Goal: Information Seeking & Learning: Learn about a topic

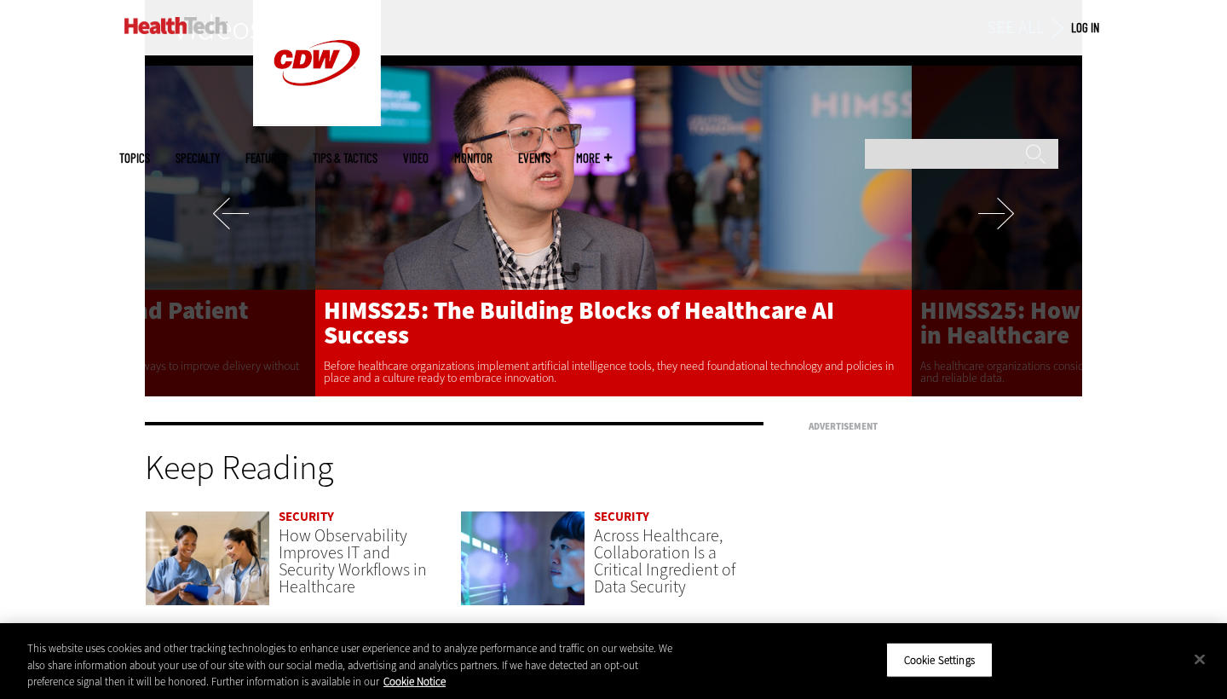
scroll to position [3436, 0]
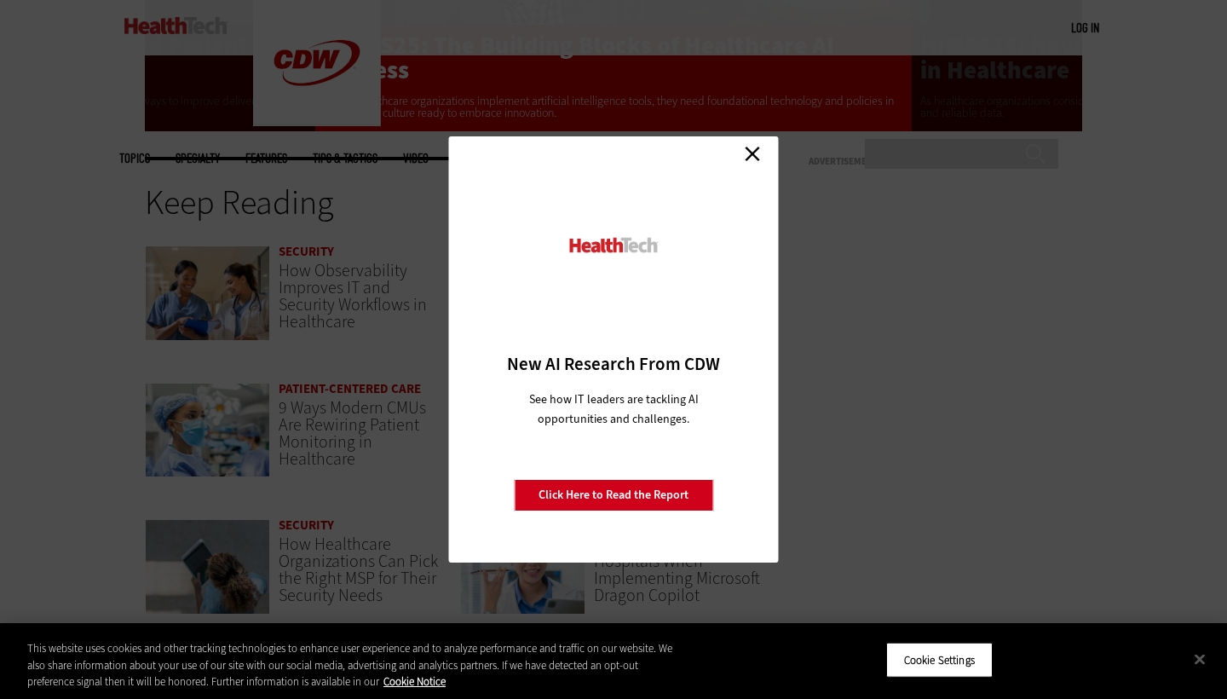
click at [757, 153] on link "Close" at bounding box center [753, 154] width 26 height 26
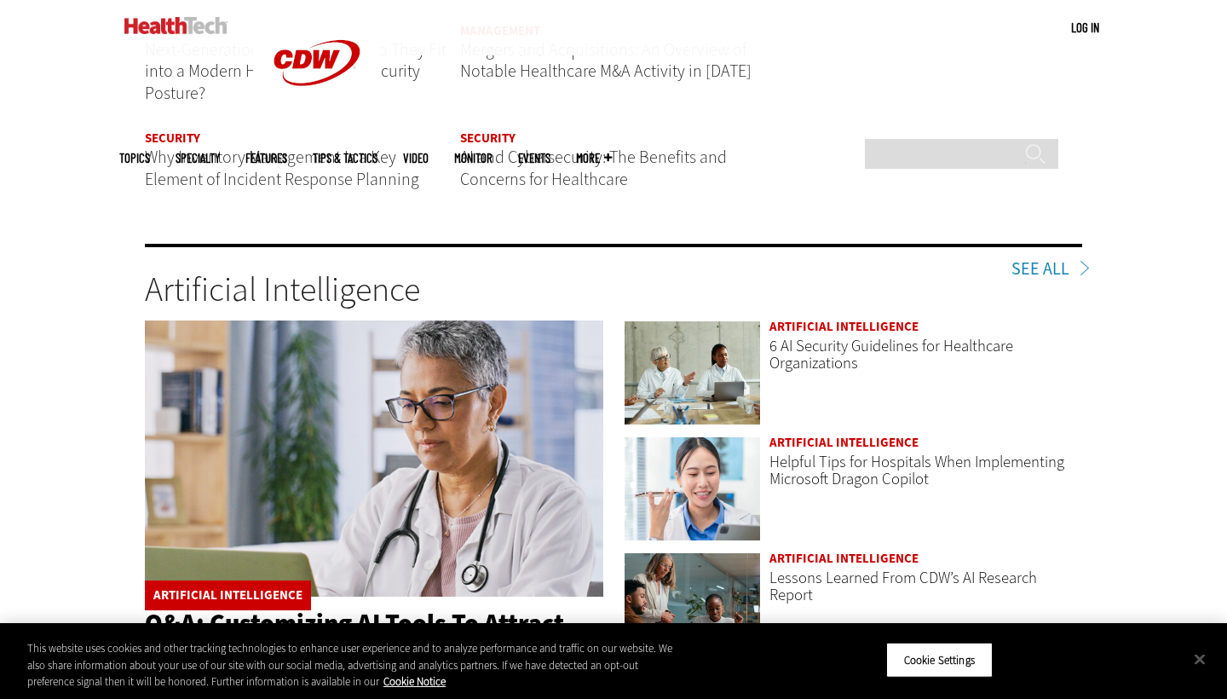
scroll to position [2349, 0]
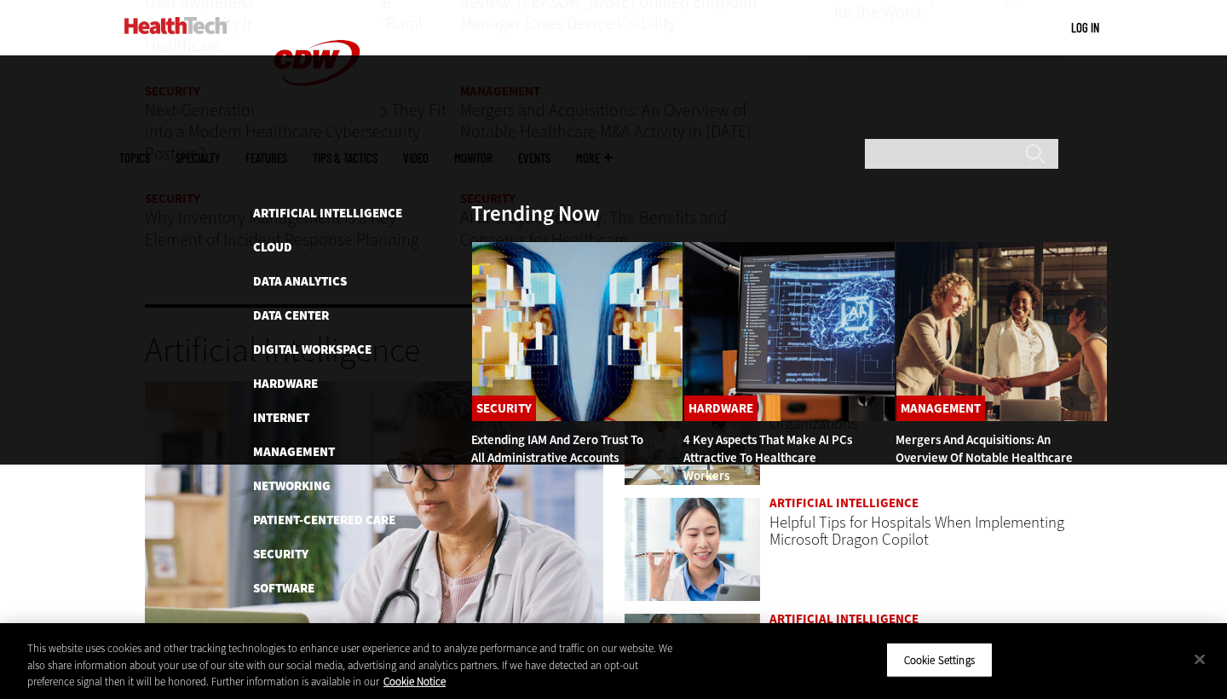
click at [150, 152] on span "Topics" at bounding box center [134, 158] width 31 height 13
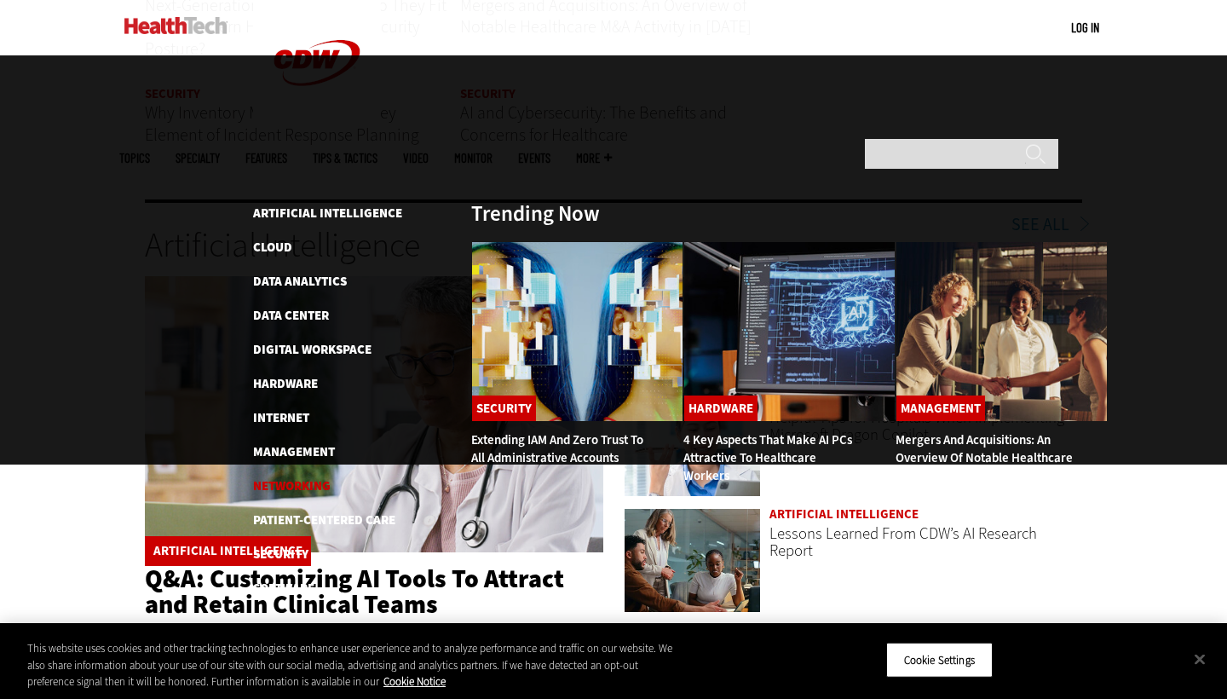
scroll to position [2455, 0]
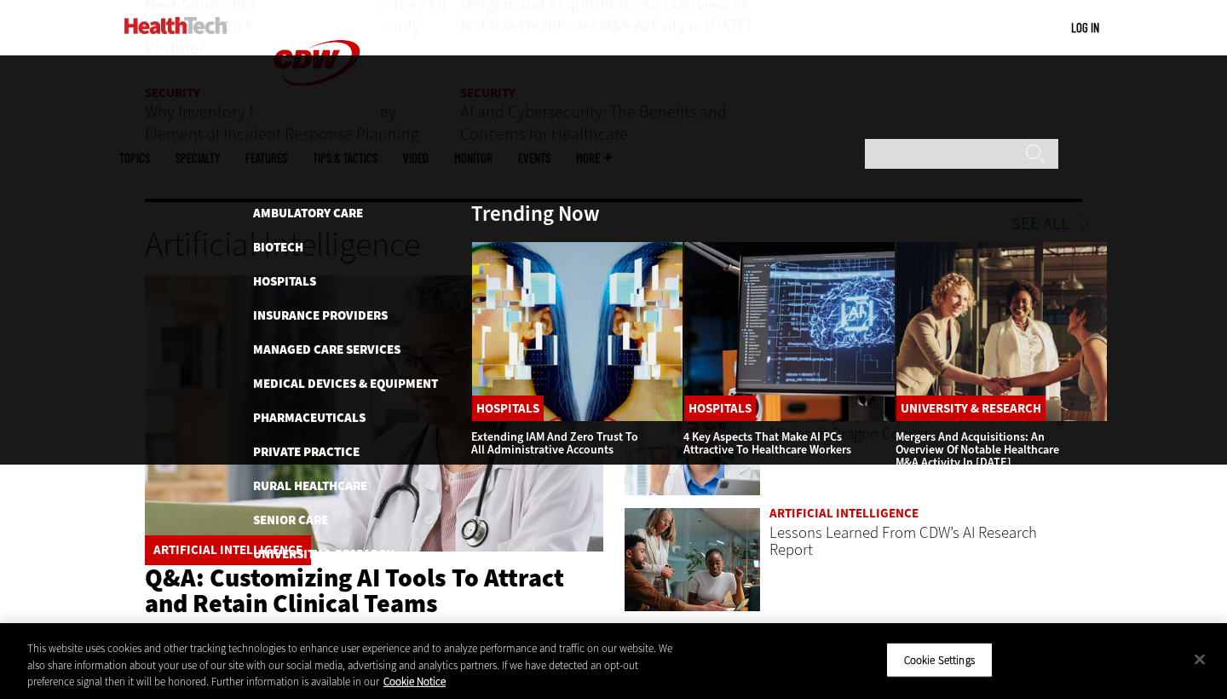
click at [220, 152] on span "Specialty" at bounding box center [198, 158] width 44 height 13
click at [287, 152] on link "Features" at bounding box center [266, 158] width 42 height 13
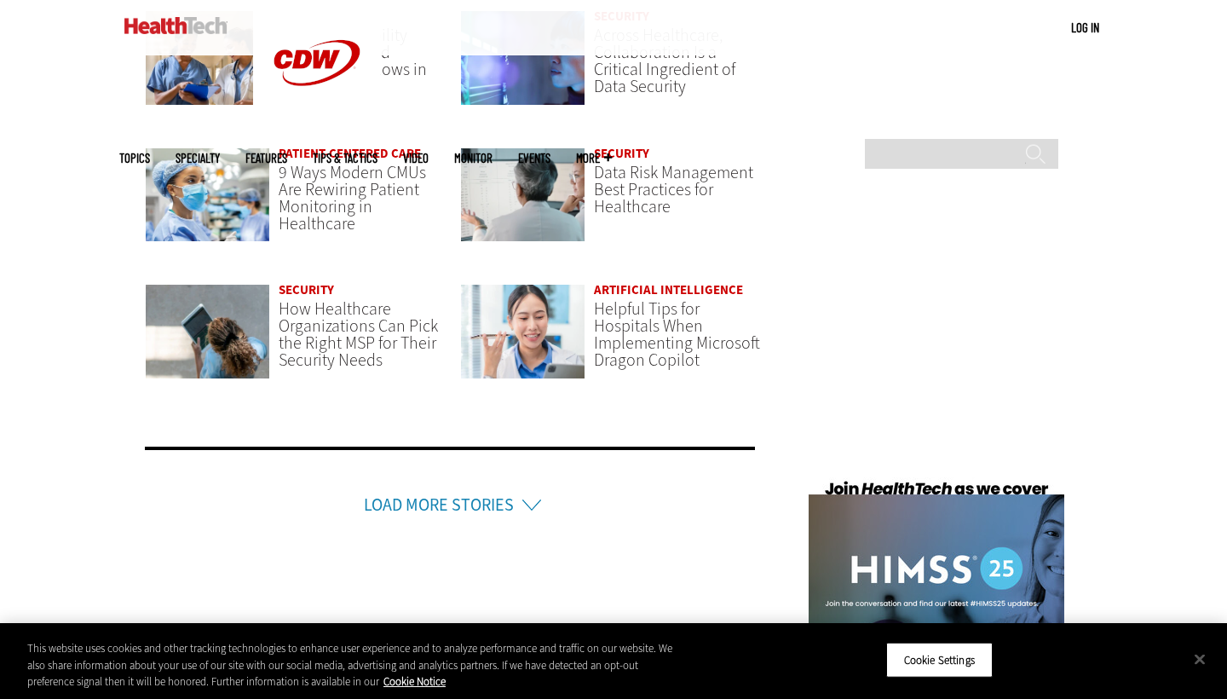
scroll to position [3672, 0]
click at [469, 495] on link "Load More Stories" at bounding box center [439, 503] width 150 height 23
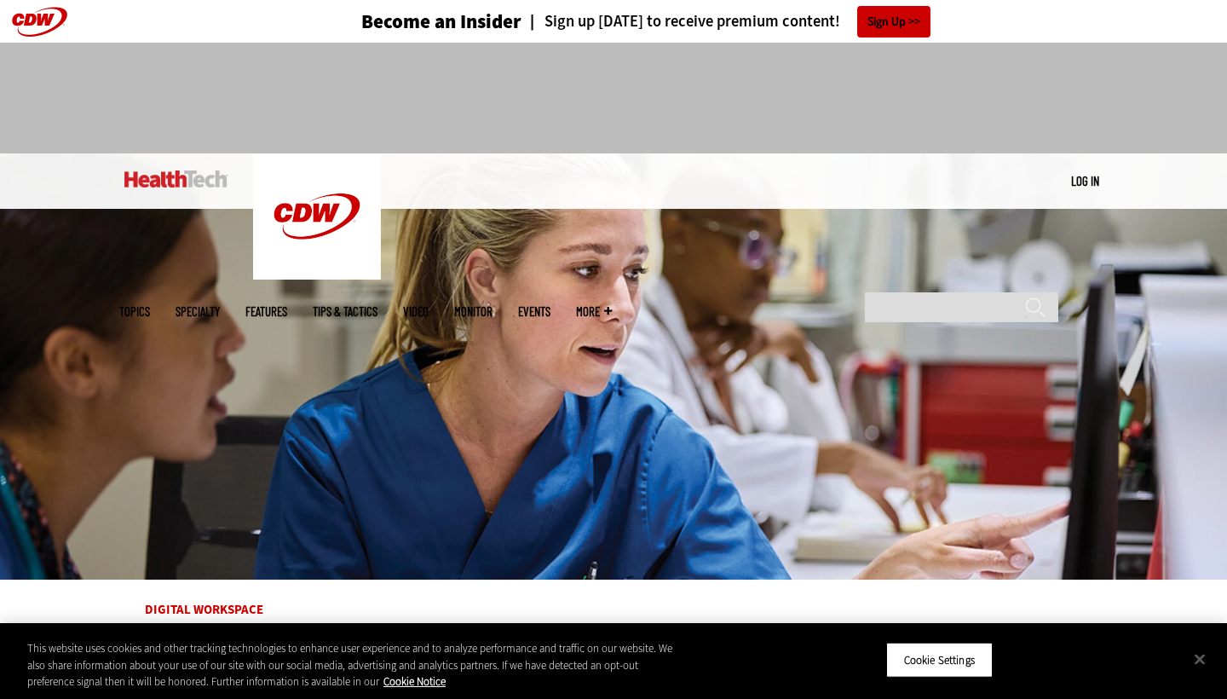
scroll to position [0, 0]
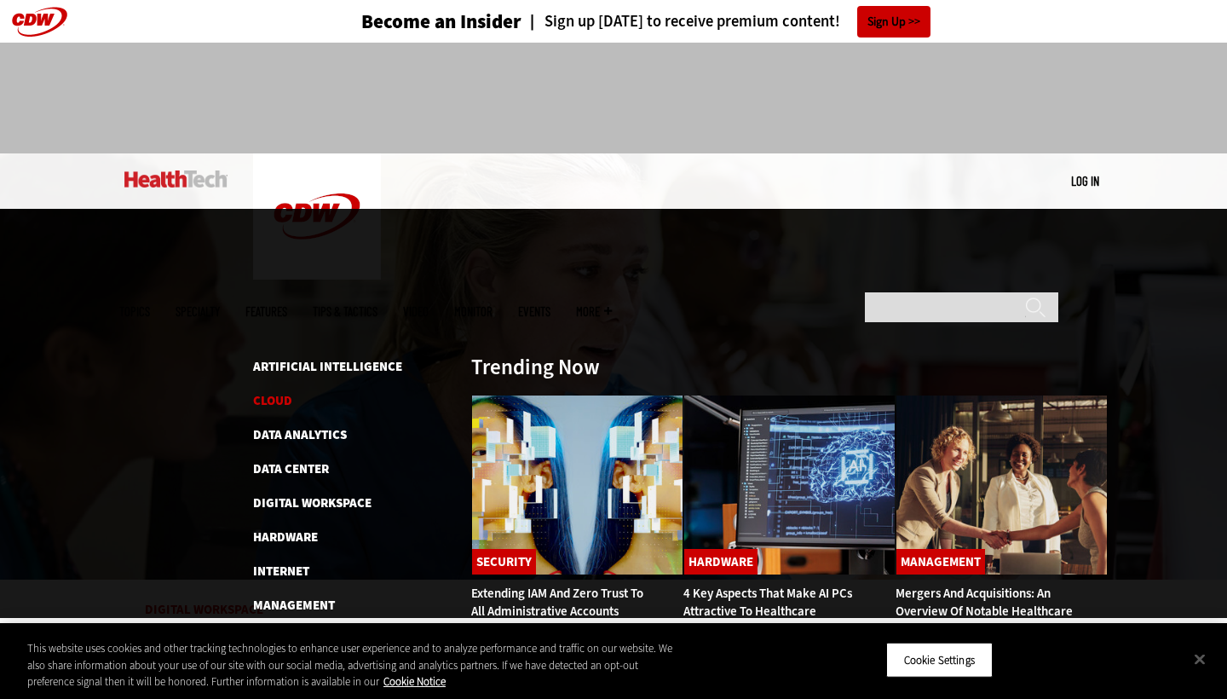
click at [278, 392] on link "Cloud" at bounding box center [272, 400] width 39 height 17
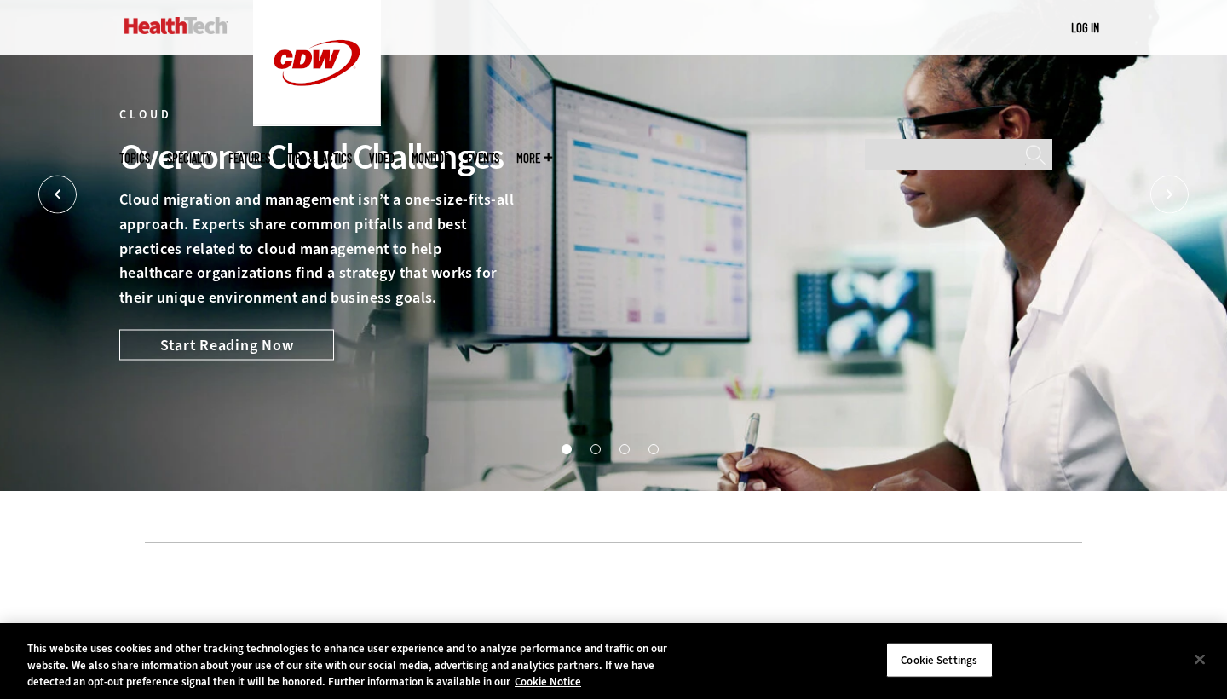
scroll to position [6, 0]
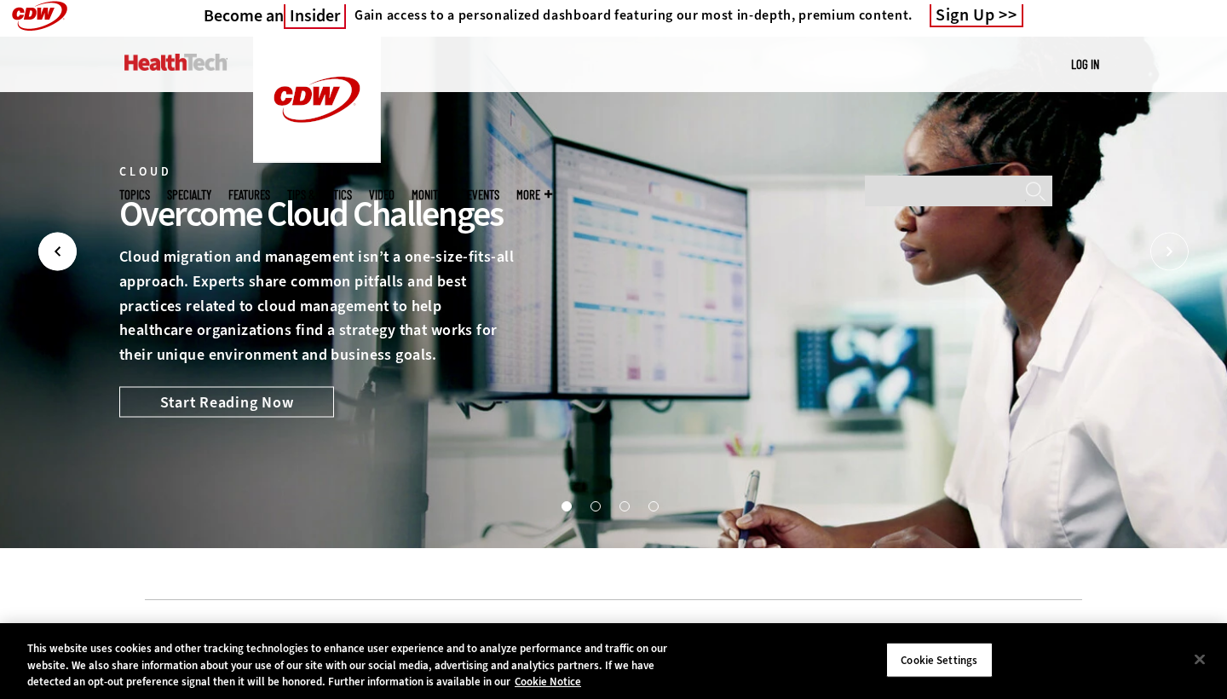
click at [60, 250] on icon "Prev" at bounding box center [57, 252] width 38 height 38
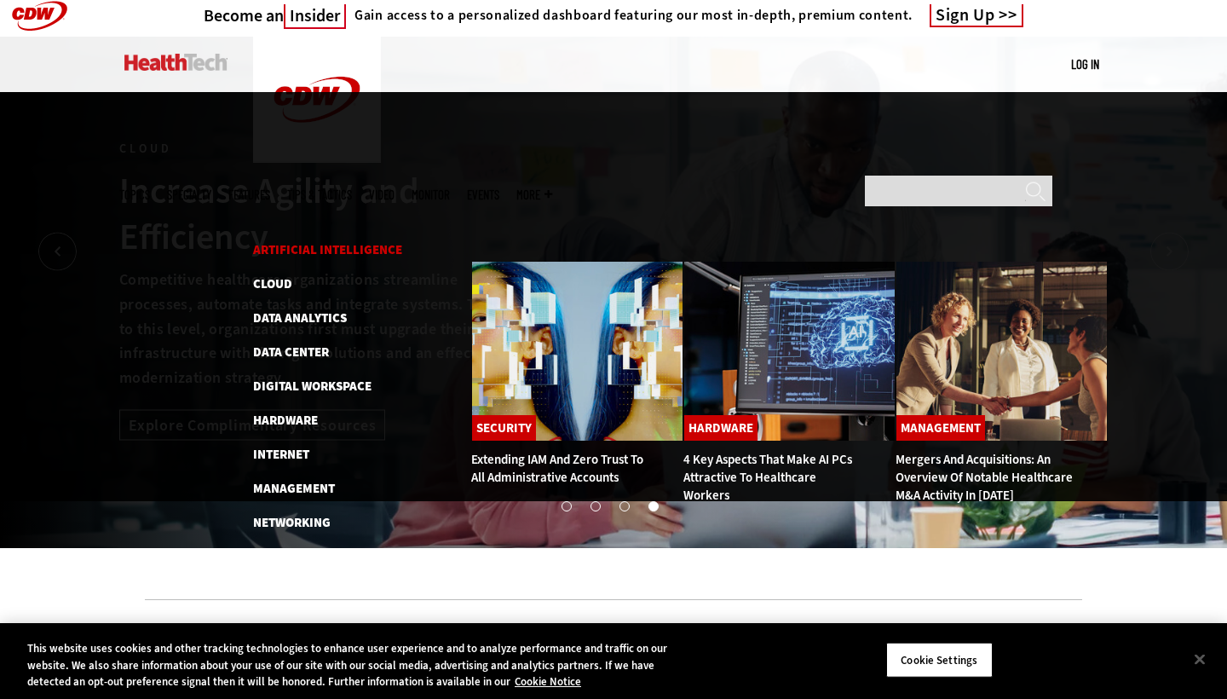
click at [304, 241] on link "Artificial Intelligence" at bounding box center [327, 249] width 149 height 17
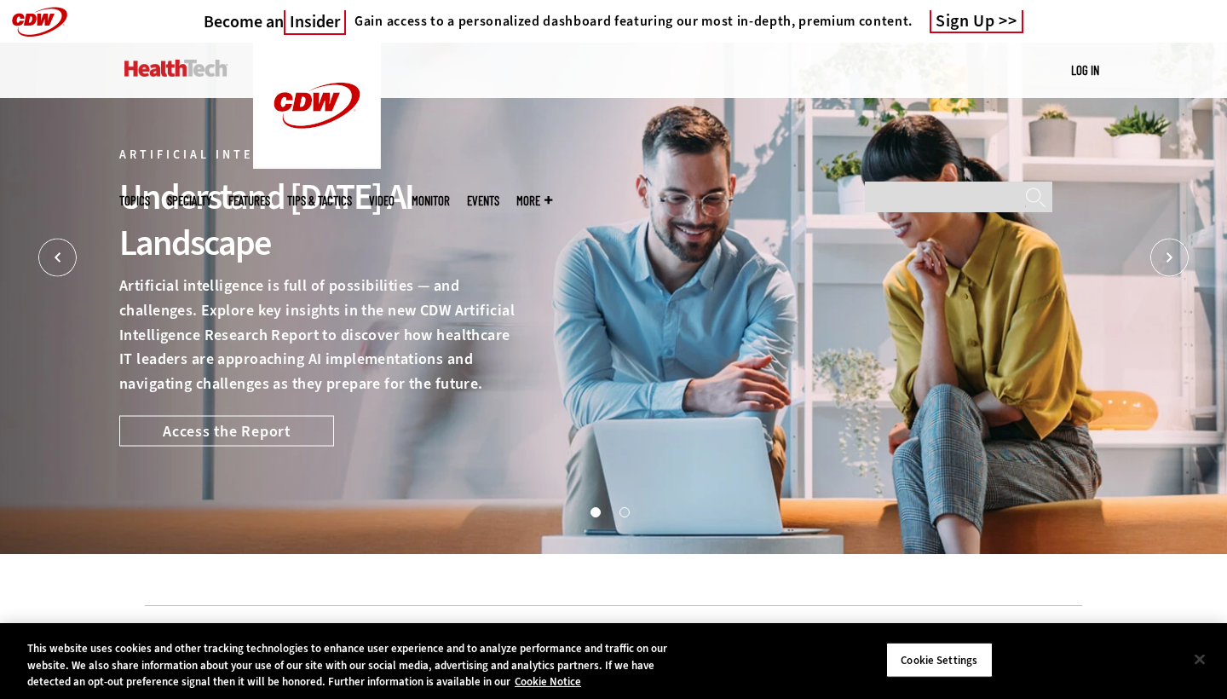
click at [1198, 659] on button "Close" at bounding box center [1199, 658] width 37 height 37
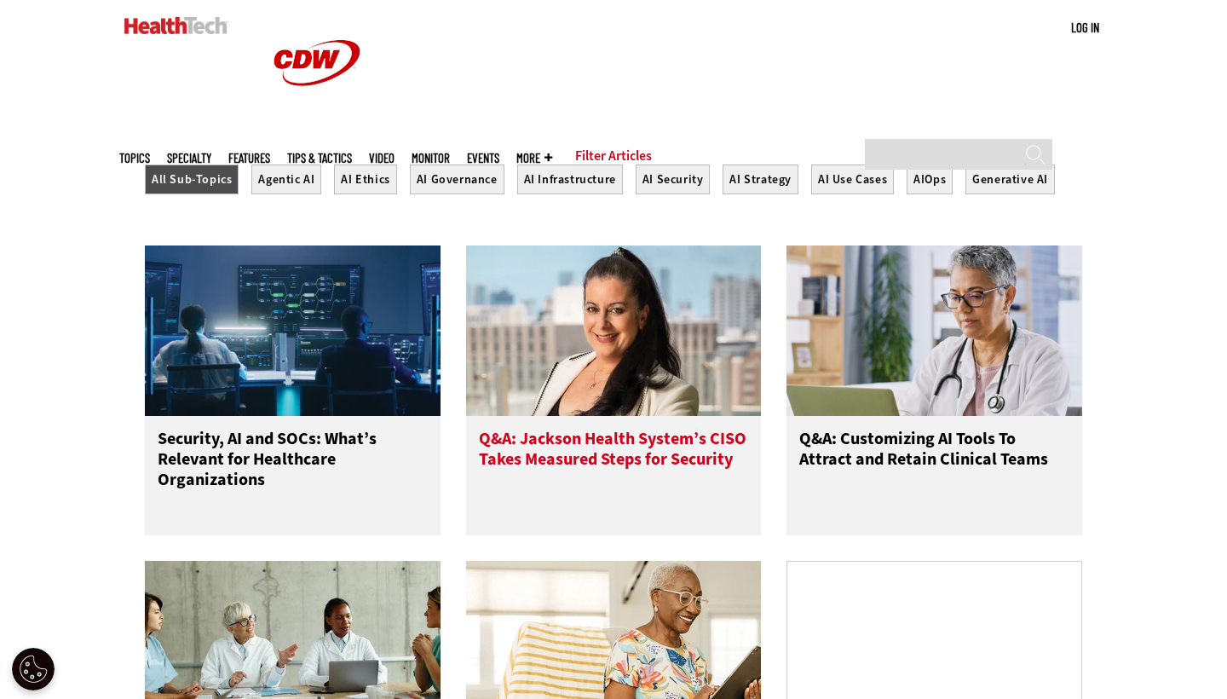
scroll to position [614, 0]
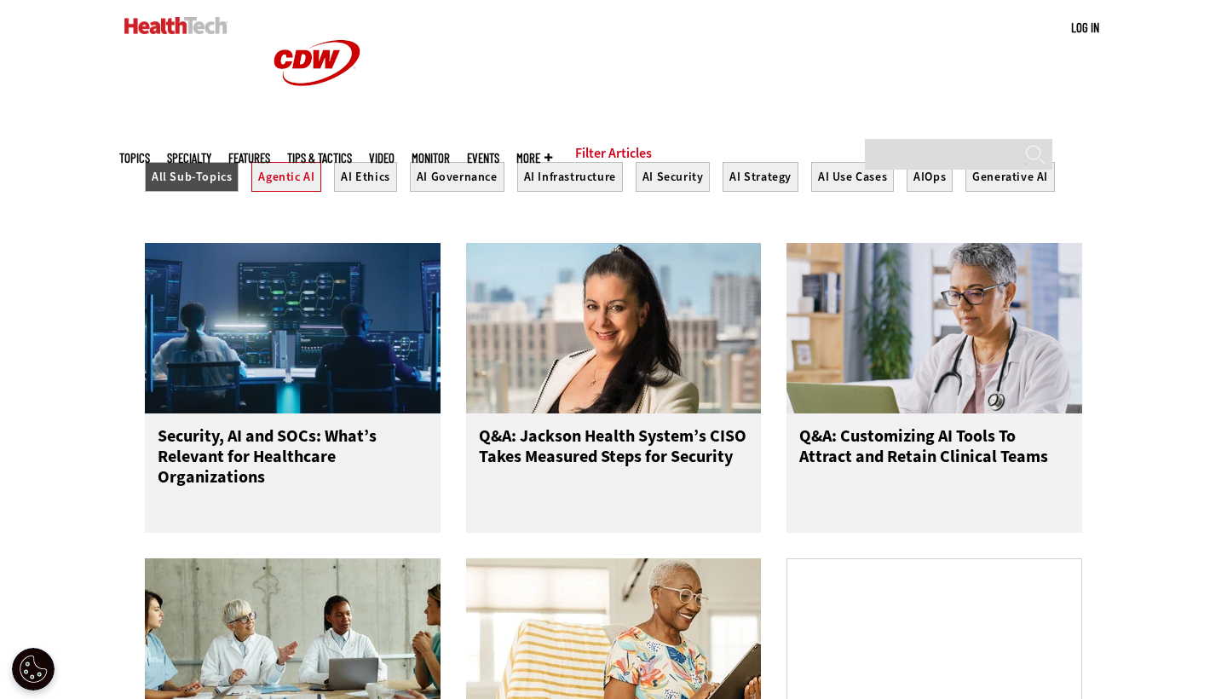
click at [279, 192] on button "Agentic AI" at bounding box center [286, 177] width 70 height 30
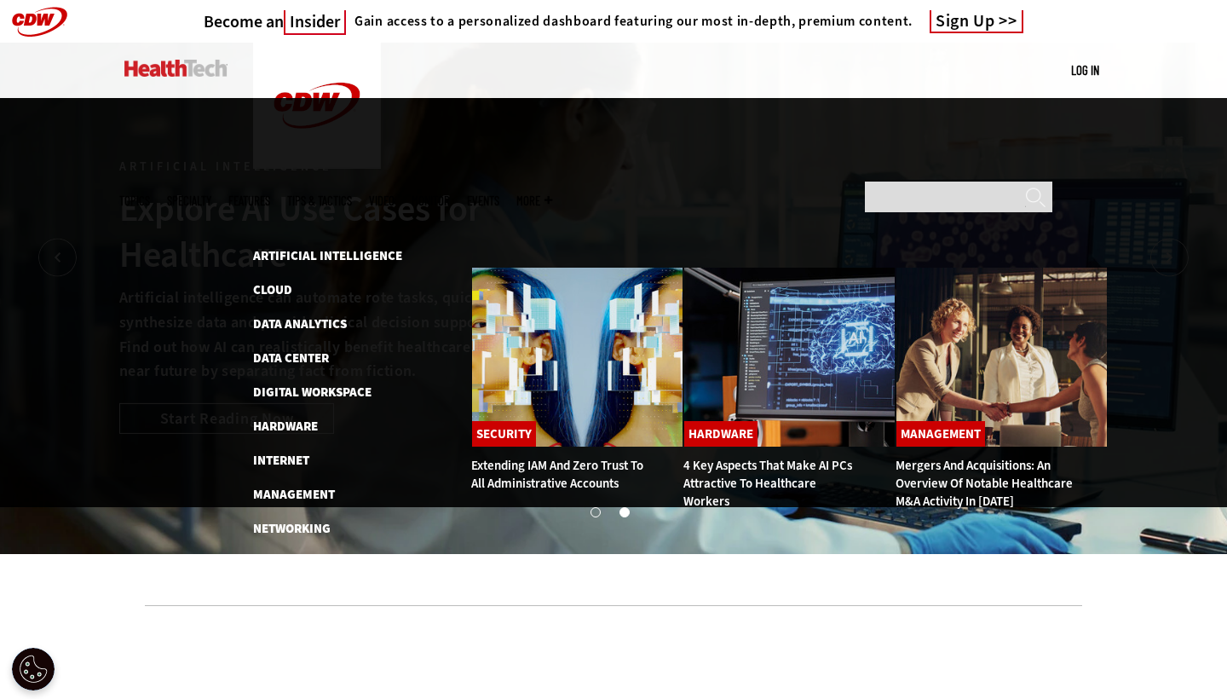
click at [163, 65] on img at bounding box center [175, 68] width 103 height 17
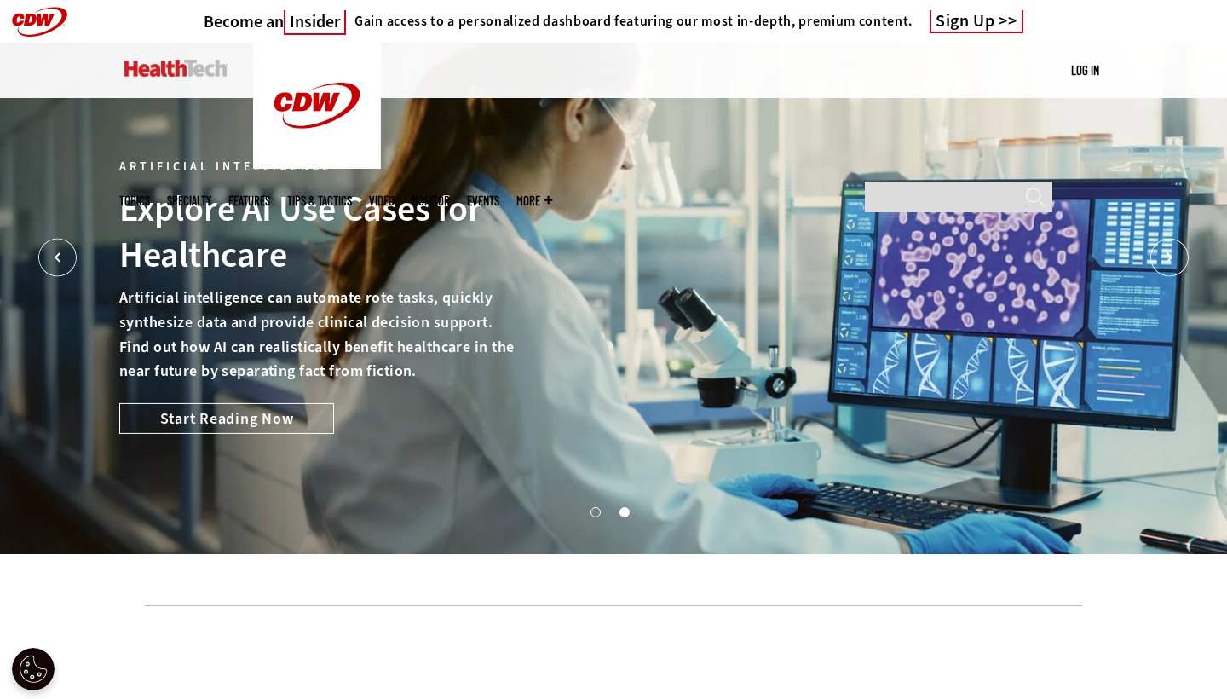
scroll to position [614, 0]
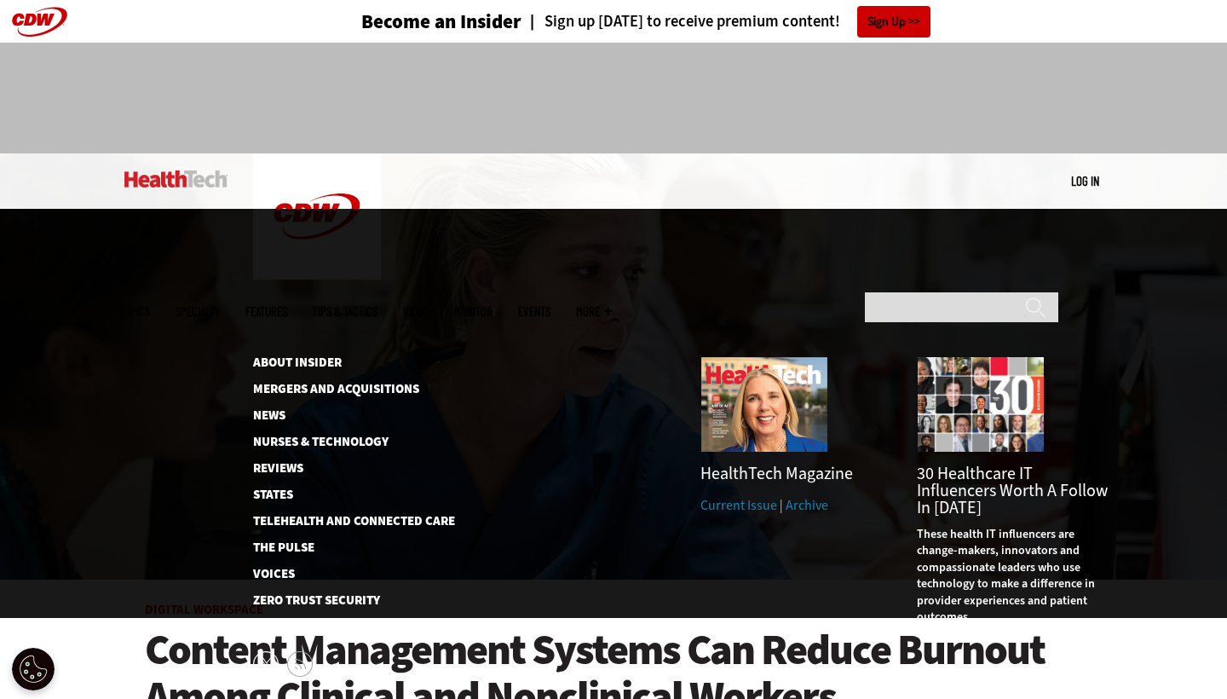
click at [612, 305] on span "More" at bounding box center [594, 311] width 36 height 13
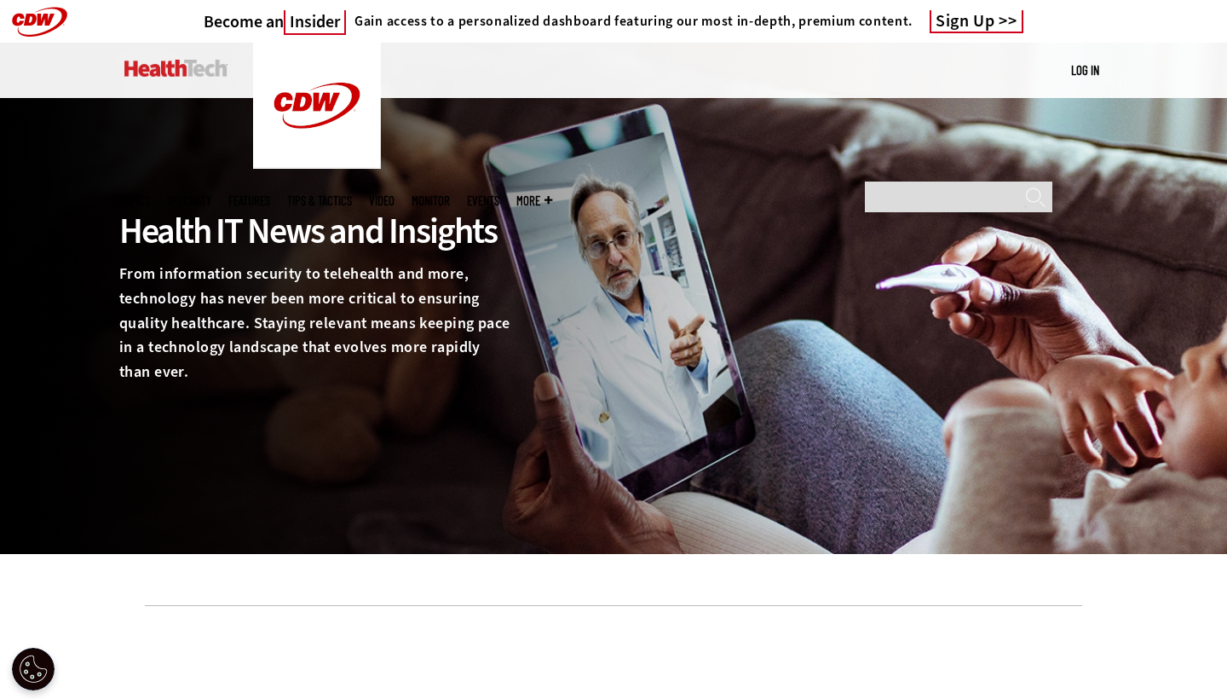
click at [158, 273] on p "From information security to telehealth and more, technology has never been mor…" at bounding box center [316, 323] width 395 height 123
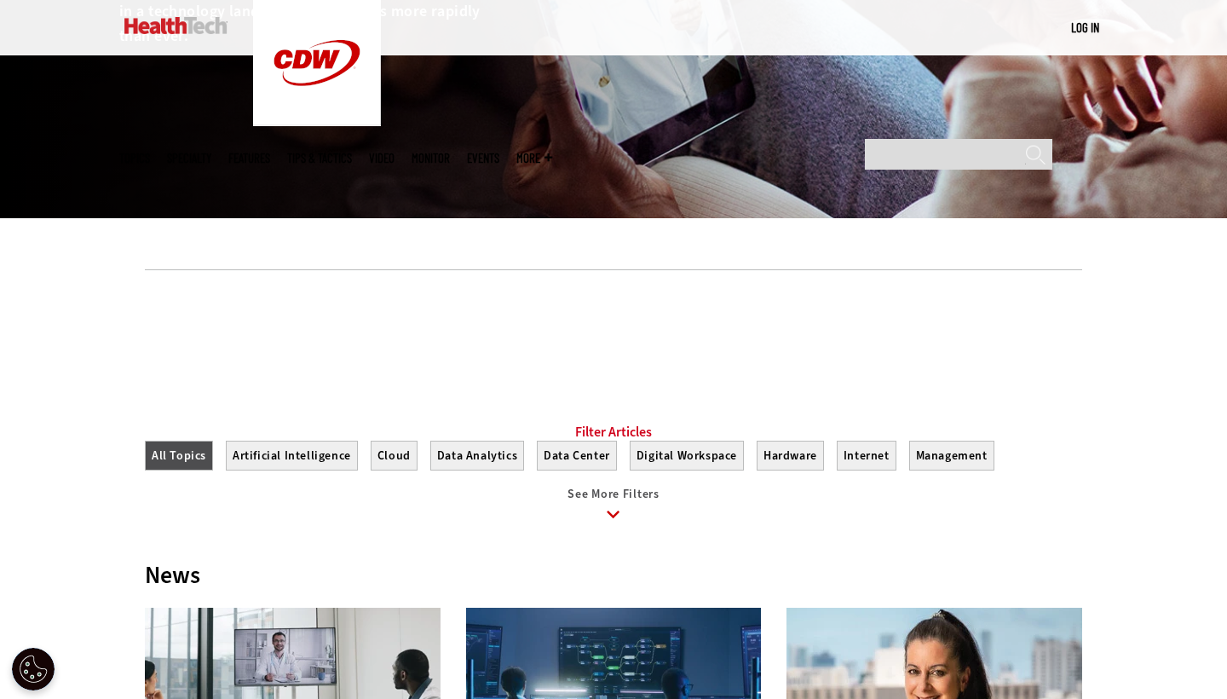
scroll to position [688, 0]
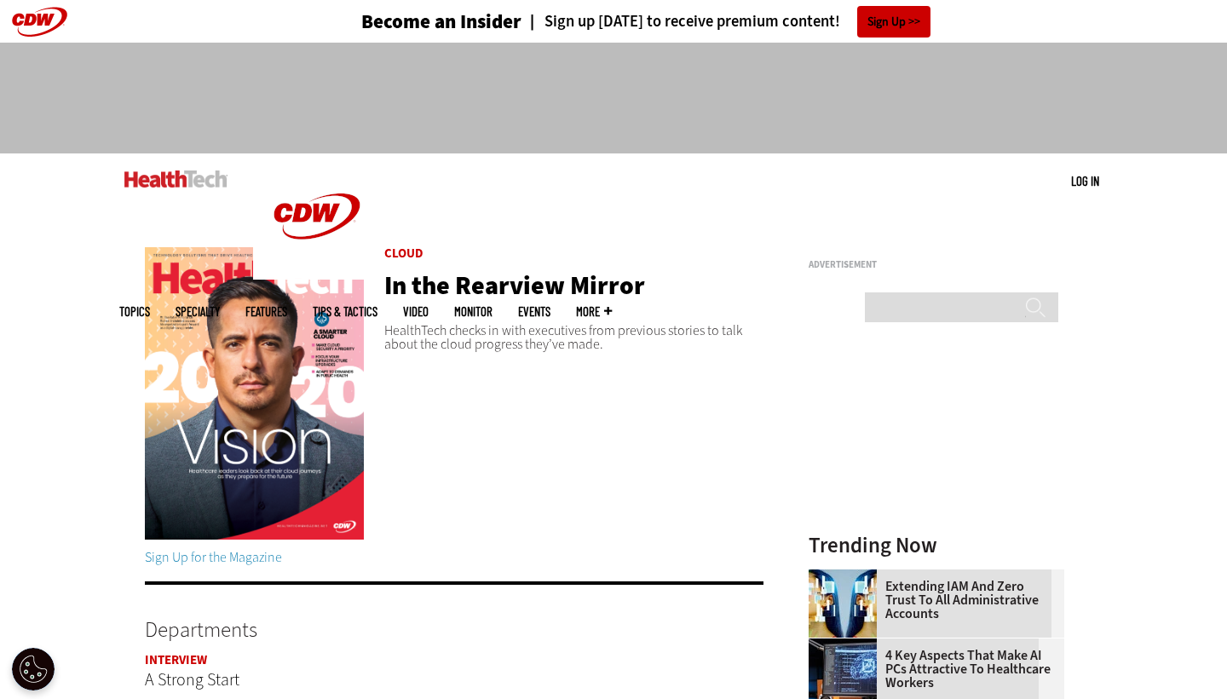
click at [233, 427] on img at bounding box center [254, 393] width 219 height 292
click at [475, 292] on link "In the Rearview Mirror" at bounding box center [514, 285] width 261 height 34
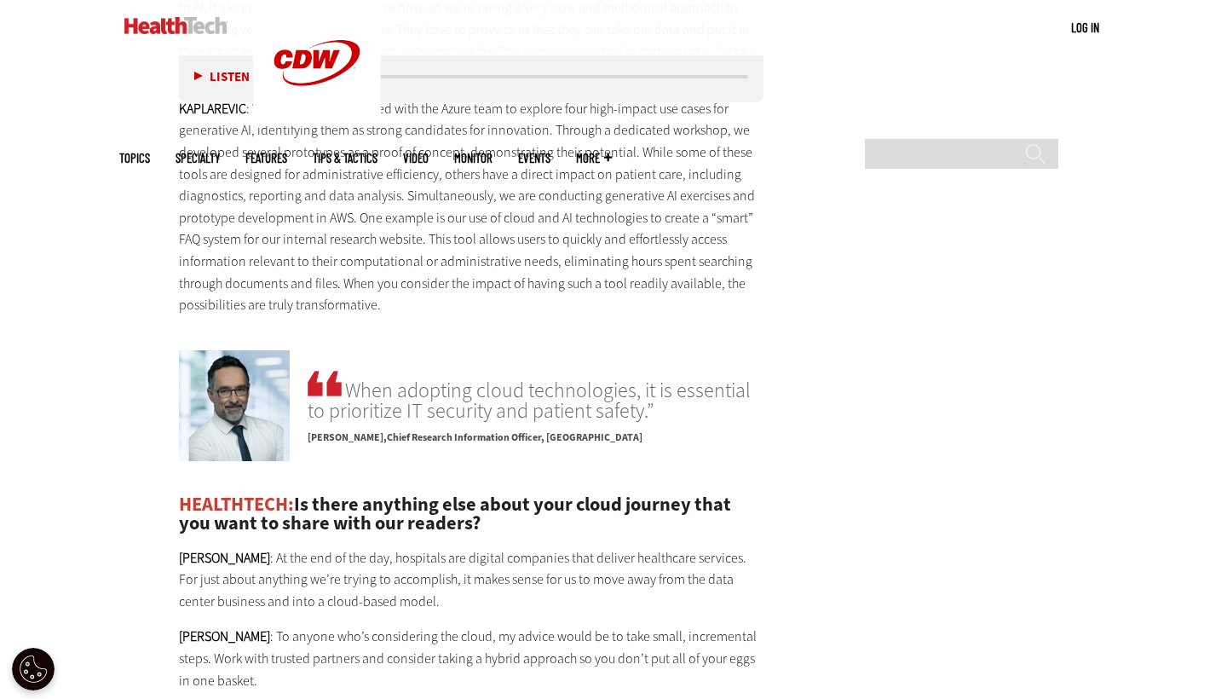
scroll to position [3601, 0]
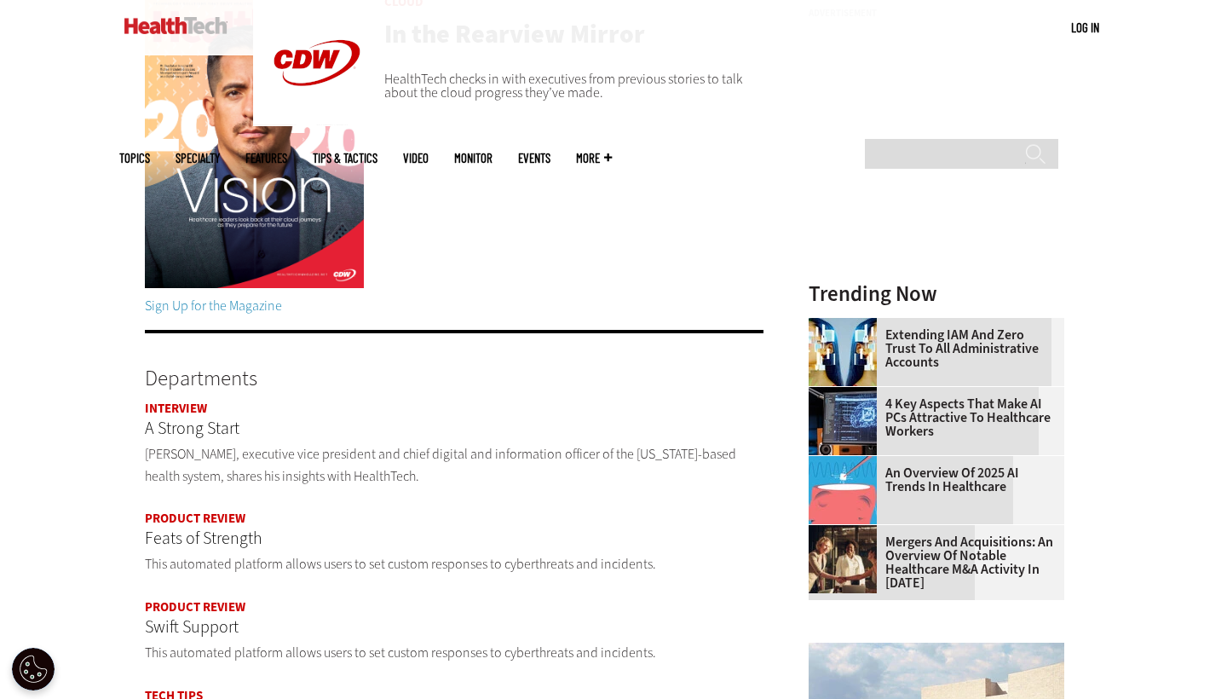
scroll to position [255, 0]
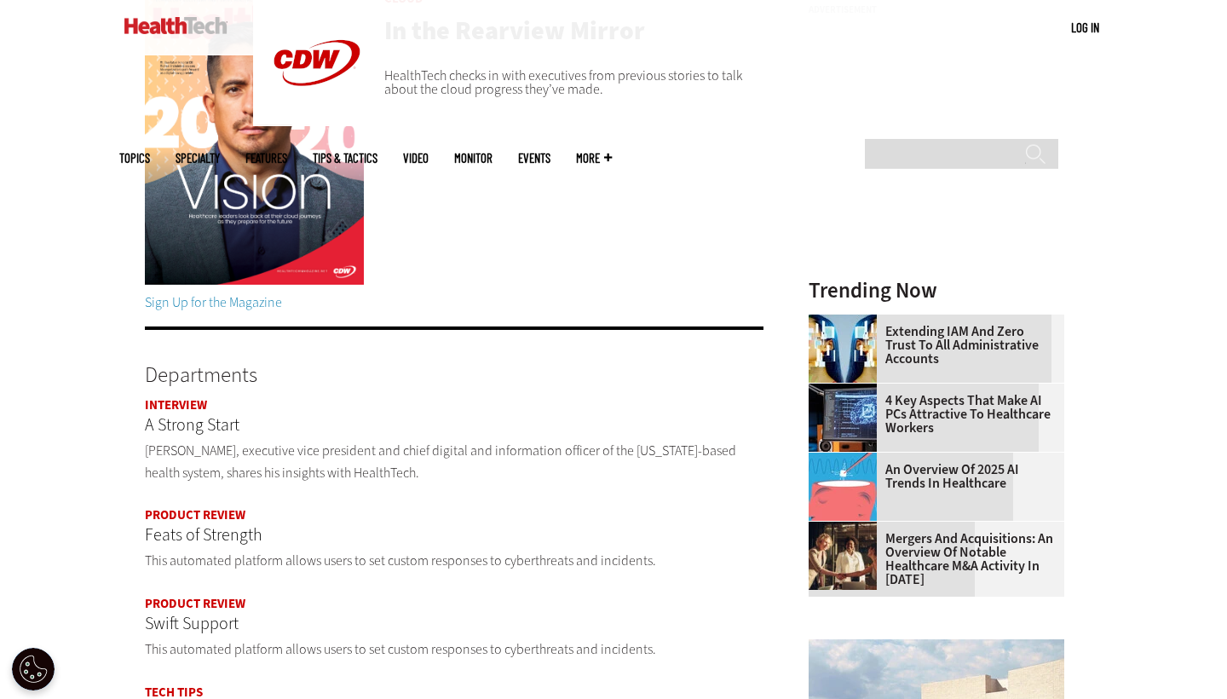
click at [232, 302] on link "Sign Up for the Magazine" at bounding box center [213, 302] width 137 height 18
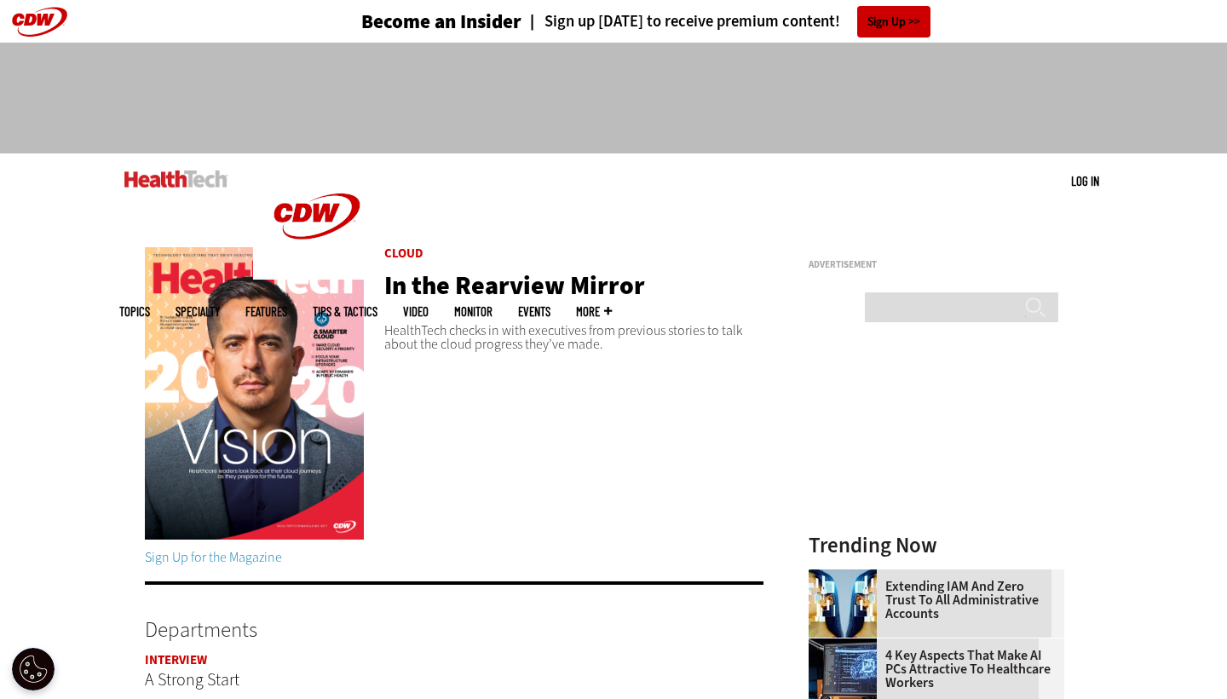
scroll to position [0, 0]
click at [525, 290] on link "In the Rearview Mirror" at bounding box center [514, 285] width 261 height 34
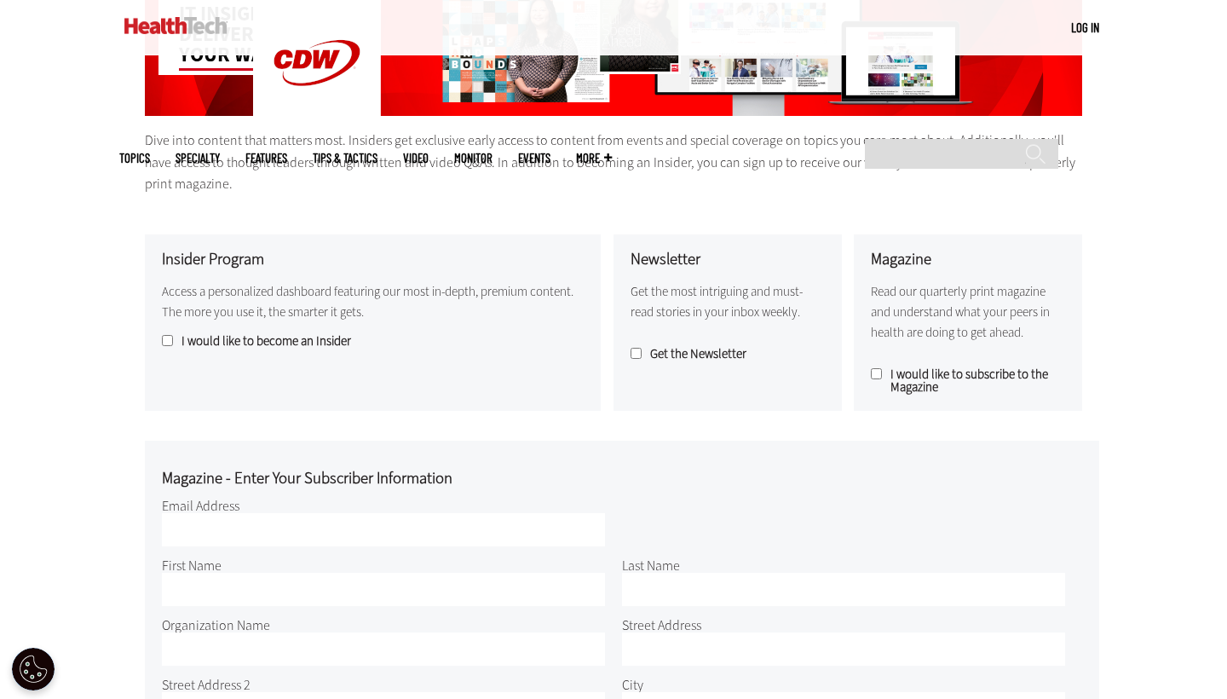
scroll to position [310, 0]
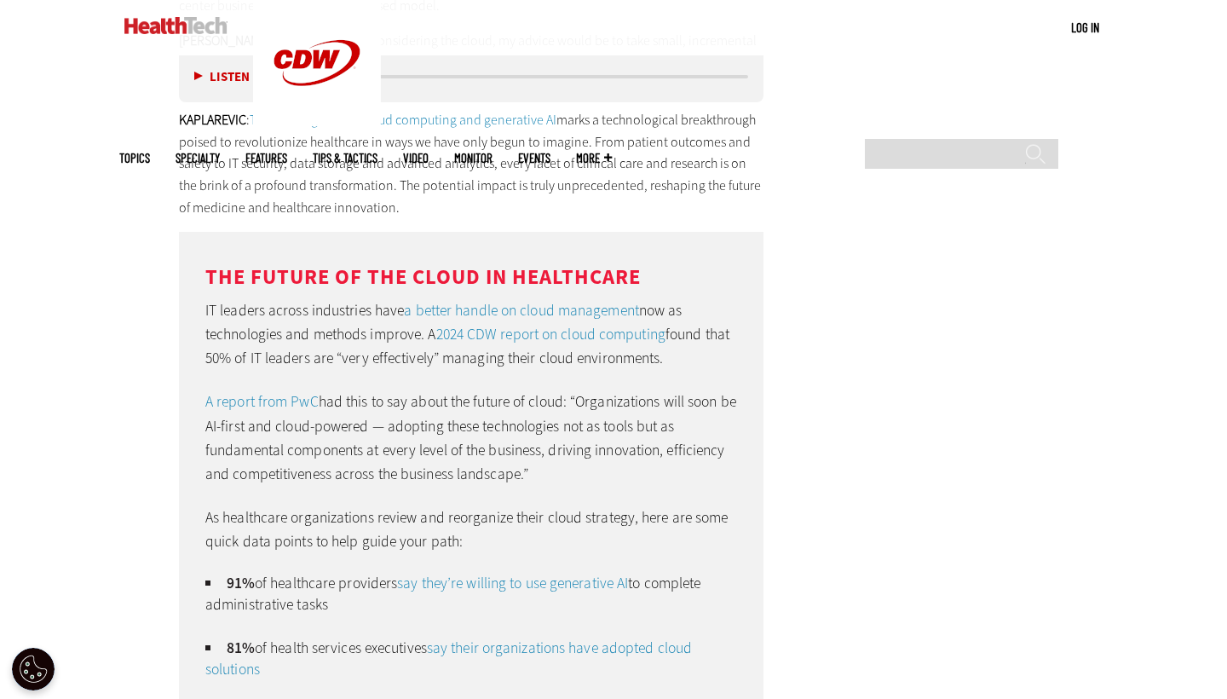
scroll to position [4249, 0]
drag, startPoint x: 205, startPoint y: 273, endPoint x: 709, endPoint y: 326, distance: 506.3
click at [709, 326] on p "IT leaders across industries have a better handle on cloud management now as te…" at bounding box center [471, 333] width 532 height 72
copy p "IT leaders across industries have a better handle on cloud management now as te…"
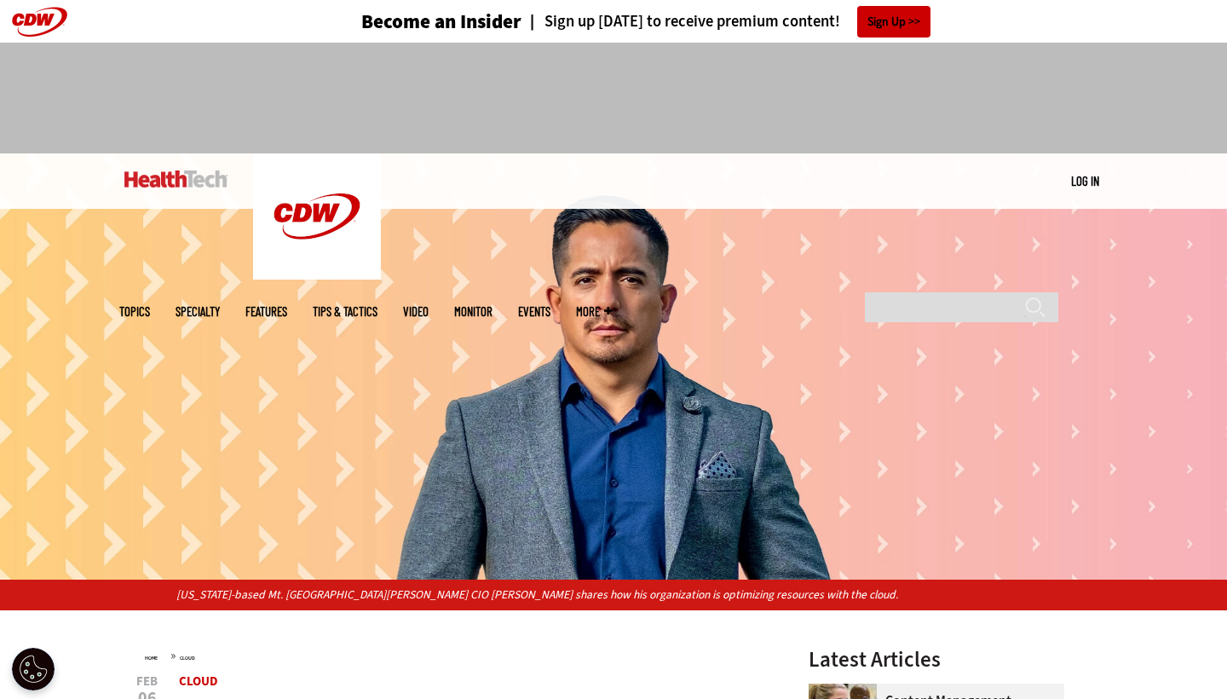
scroll to position [0, 0]
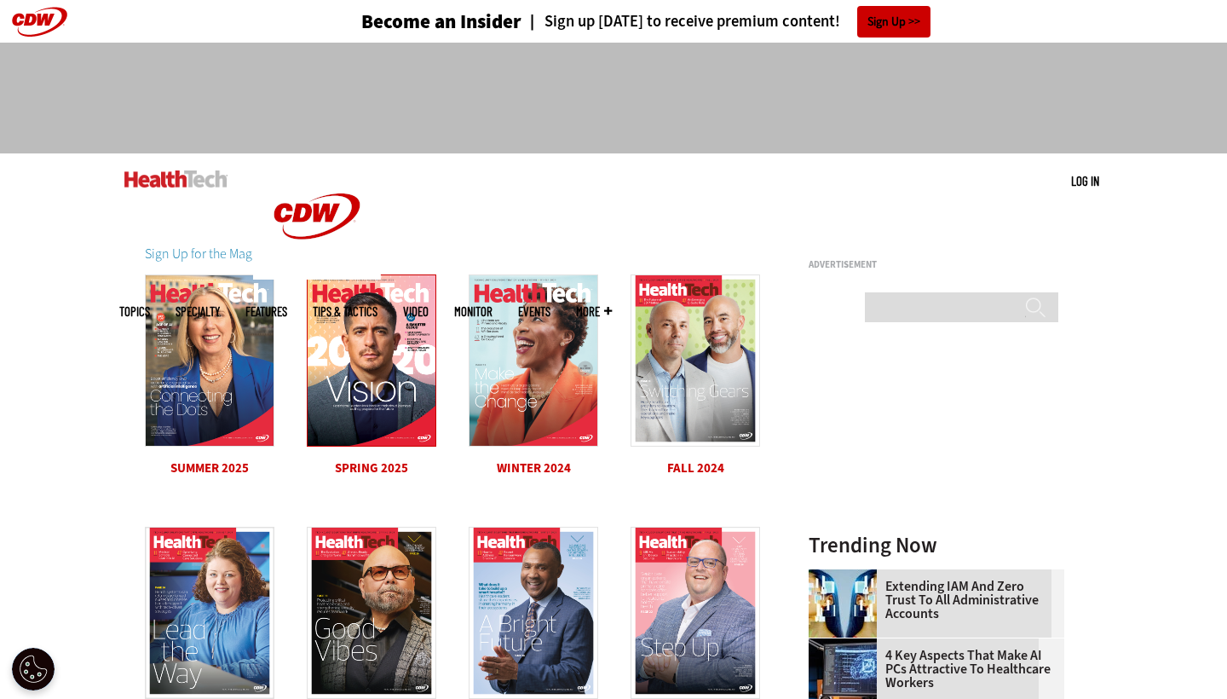
click at [385, 367] on img at bounding box center [372, 360] width 130 height 172
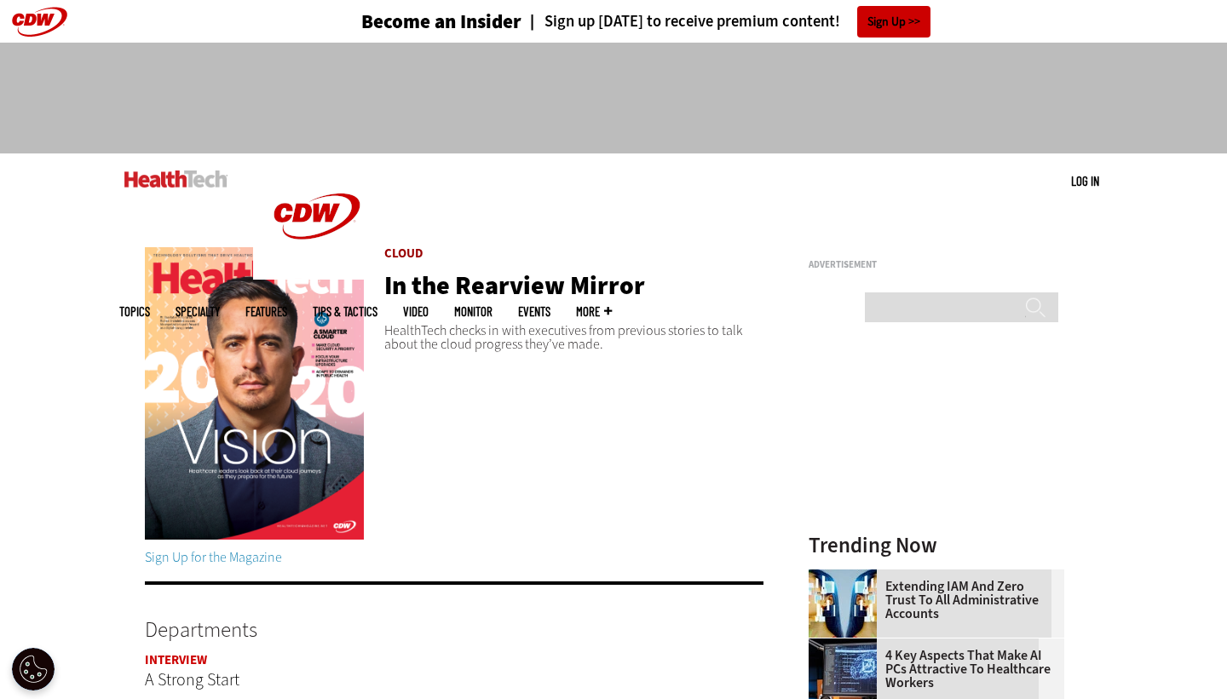
click at [404, 250] on link "Cloud" at bounding box center [403, 253] width 39 height 17
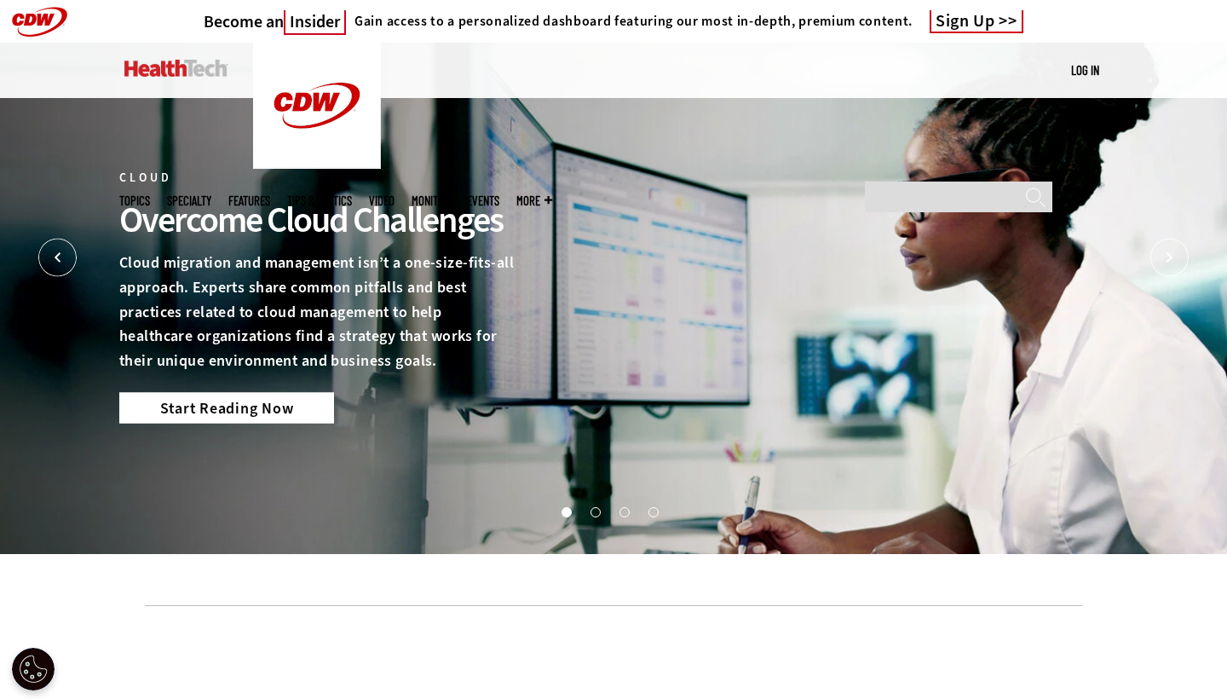
click at [248, 412] on link "Start Reading Now" at bounding box center [226, 407] width 215 height 31
